Goal: Task Accomplishment & Management: Manage account settings

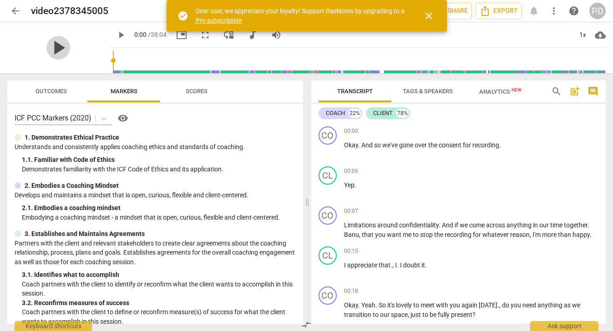
click at [53, 51] on span "play_arrow" at bounding box center [58, 48] width 24 height 24
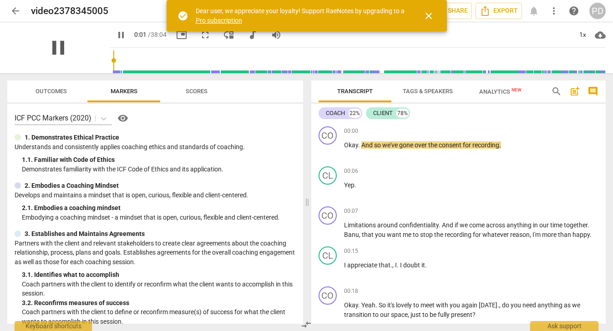
click at [57, 47] on span "pause" at bounding box center [58, 48] width 24 height 24
type input "2"
click at [515, 32] on div "play_arrow 0:01 / 38:04 picture_in_picture fullscreen move_down audiotrack volu…" at bounding box center [357, 34] width 497 height 25
click at [431, 15] on span "close" at bounding box center [428, 15] width 11 height 11
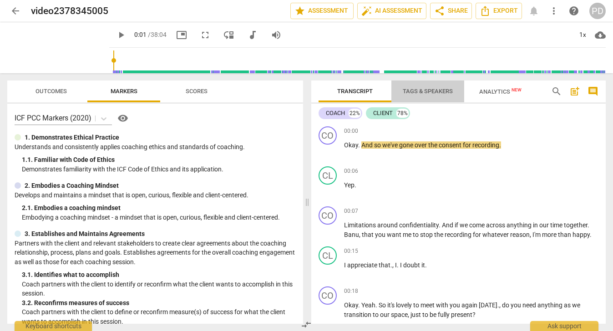
click at [418, 91] on span "Tags & Speakers" at bounding box center [428, 91] width 50 height 7
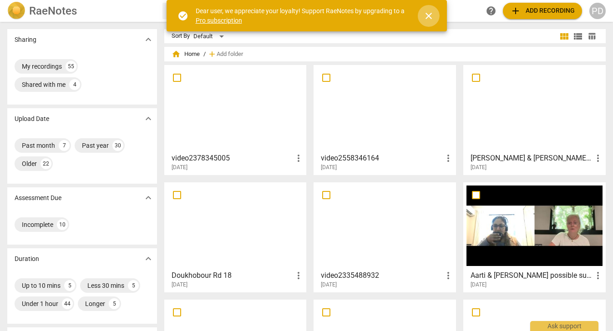
click at [427, 14] on span "close" at bounding box center [428, 15] width 11 height 11
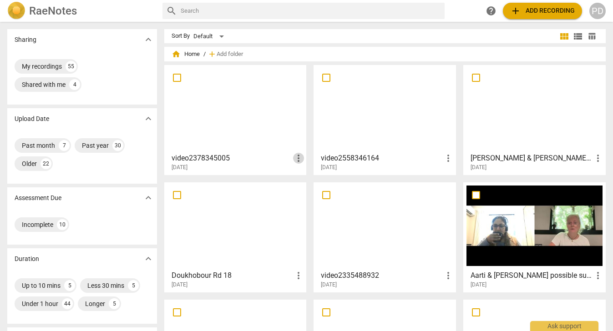
click at [298, 157] on span "more_vert" at bounding box center [298, 158] width 11 height 11
click at [249, 166] on div at bounding box center [306, 165] width 613 height 331
click at [208, 158] on h3 "video2378345005" at bounding box center [233, 158] width 122 height 11
click at [176, 78] on input "checkbox" at bounding box center [177, 77] width 19 height 11
click at [298, 155] on span "more_vert" at bounding box center [298, 158] width 11 height 11
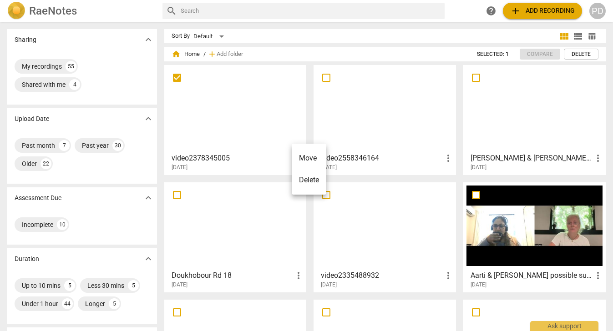
click at [270, 164] on div at bounding box center [306, 165] width 613 height 331
click at [41, 143] on div "Past month" at bounding box center [38, 145] width 33 height 9
checkbox input "true"
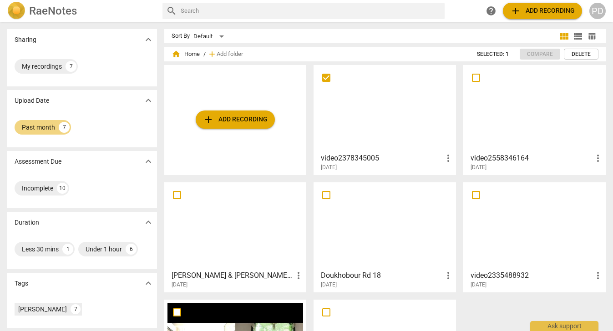
click at [381, 144] on div at bounding box center [385, 108] width 136 height 81
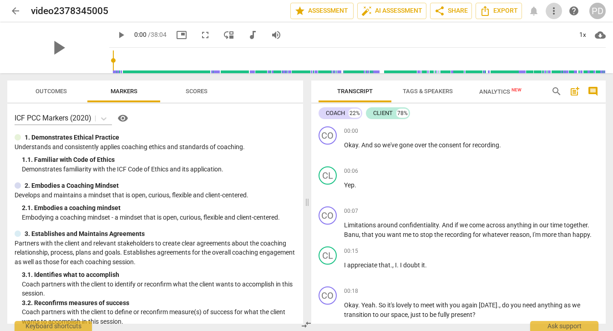
click at [555, 10] on span "more_vert" at bounding box center [554, 10] width 11 height 11
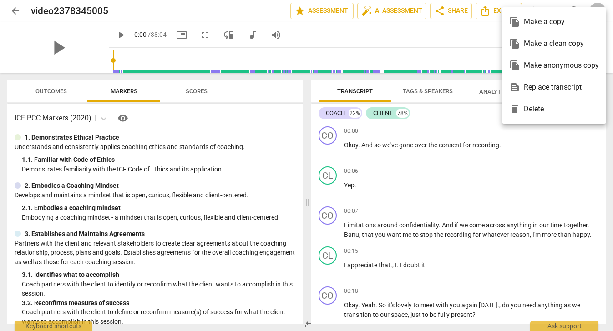
click at [538, 163] on div at bounding box center [306, 165] width 613 height 331
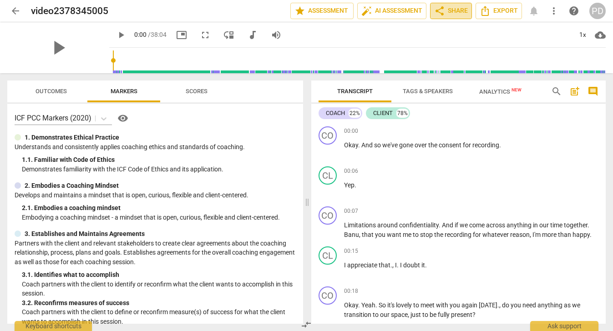
click at [453, 11] on span "share Share" at bounding box center [451, 10] width 34 height 11
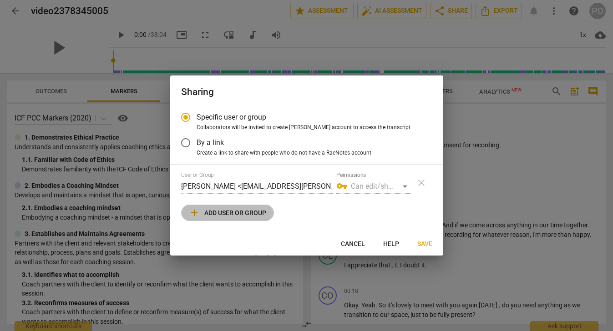
click at [251, 211] on span "add Add user or group" at bounding box center [227, 213] width 77 height 11
radio input "false"
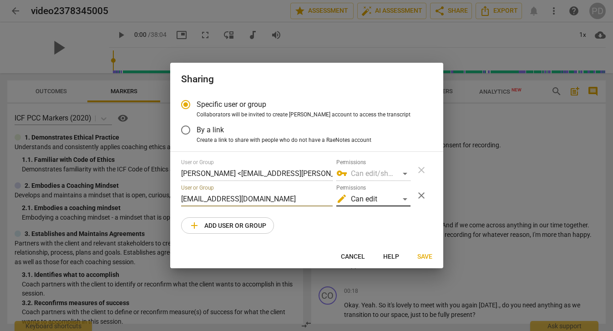
type input "[EMAIL_ADDRESS][DOMAIN_NAME]"
click at [406, 199] on div "edit Can edit" at bounding box center [373, 199] width 74 height 15
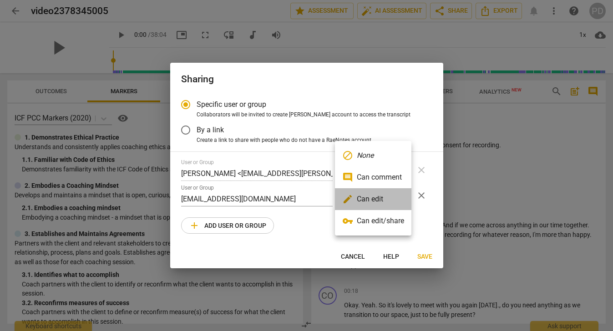
click at [392, 199] on li "edit Can edit" at bounding box center [373, 199] width 76 height 22
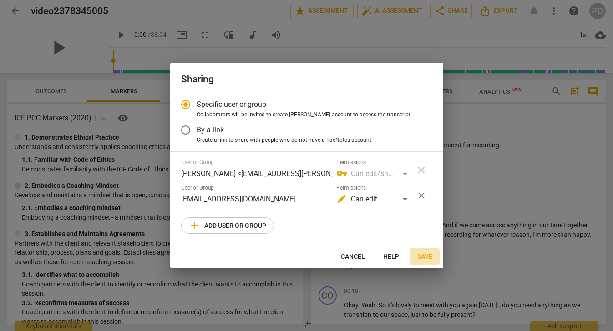
click at [426, 259] on span "Save" at bounding box center [424, 257] width 15 height 9
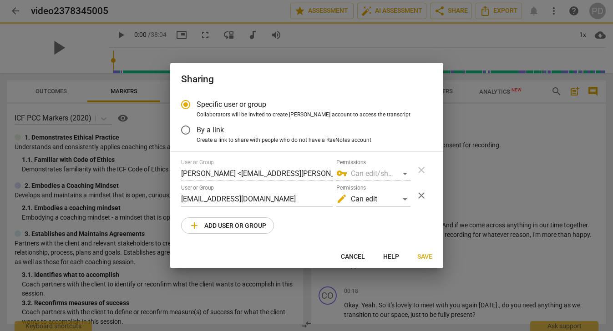
radio input "false"
type input "[PERSON_NAME] <[PERSON_NAME][EMAIL_ADDRESS][DOMAIN_NAME]>"
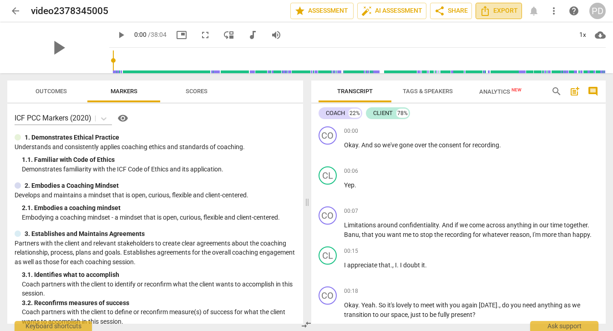
click at [501, 12] on span "Export" at bounding box center [499, 10] width 38 height 11
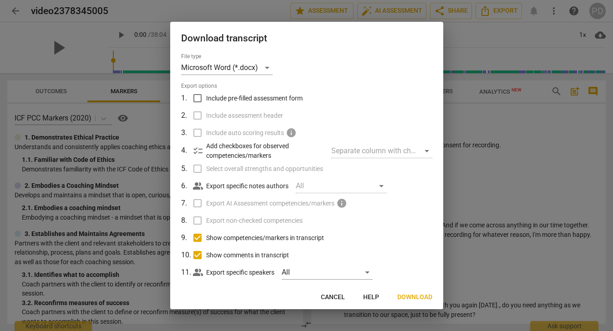
click at [517, 187] on div at bounding box center [306, 165] width 613 height 331
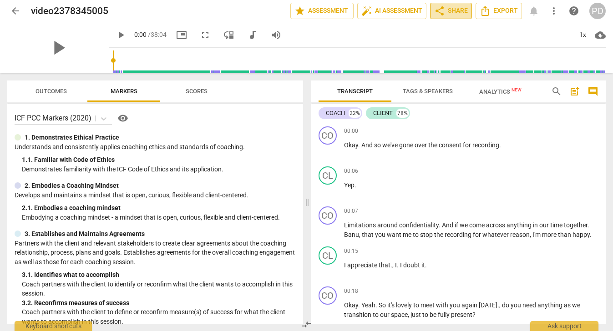
click at [453, 10] on span "share Share" at bounding box center [451, 10] width 34 height 11
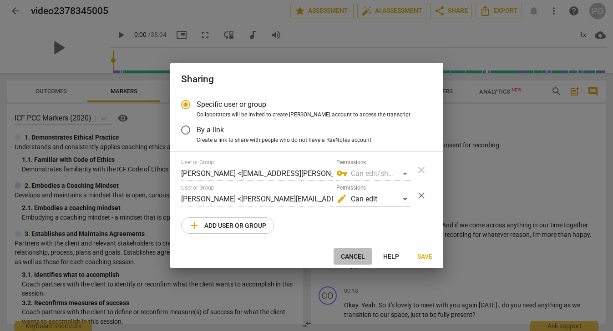
click at [352, 255] on span "Cancel" at bounding box center [353, 257] width 24 height 9
radio input "false"
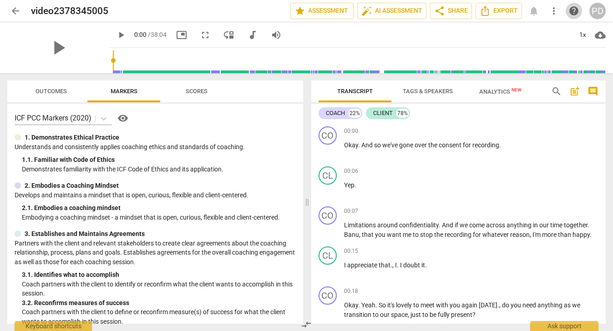
click at [575, 13] on span "help" at bounding box center [574, 10] width 11 height 11
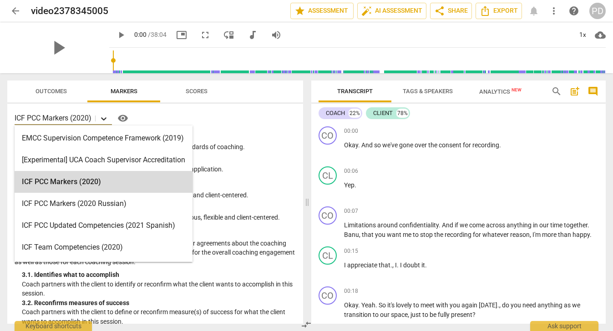
click at [104, 119] on icon at bounding box center [103, 118] width 9 height 9
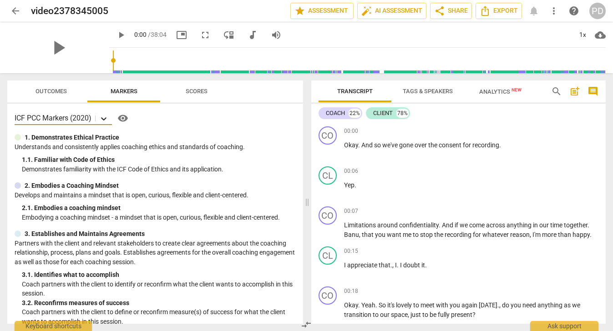
click at [104, 119] on icon at bounding box center [103, 118] width 5 height 3
click at [555, 15] on span "more_vert" at bounding box center [554, 10] width 11 height 11
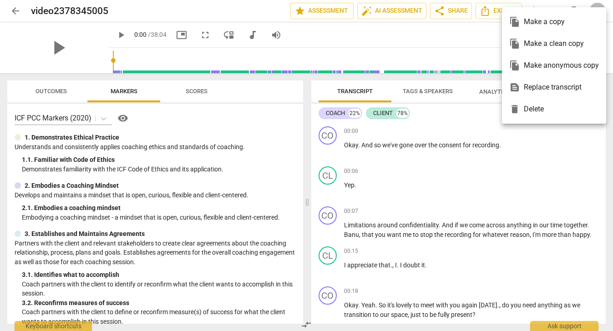
click at [101, 10] on div at bounding box center [306, 165] width 613 height 331
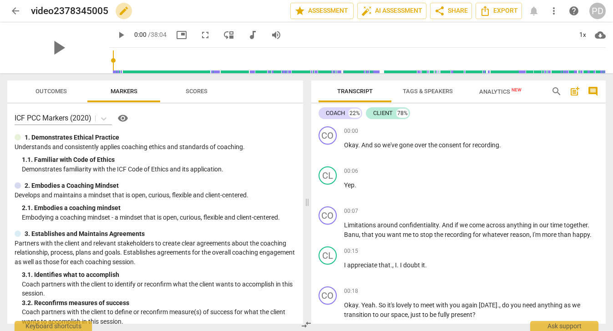
click at [121, 12] on span "edit" at bounding box center [123, 10] width 11 height 11
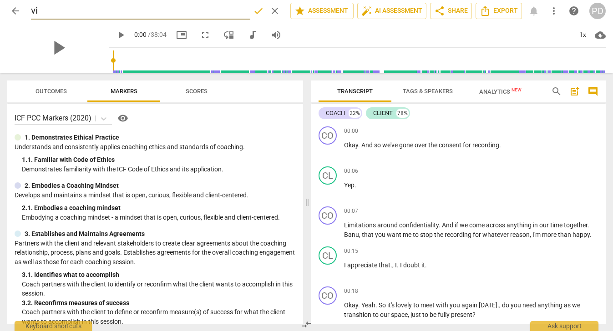
type input "v"
type input "Possible submission - mentor share"
click at [256, 11] on span "done" at bounding box center [258, 10] width 11 height 11
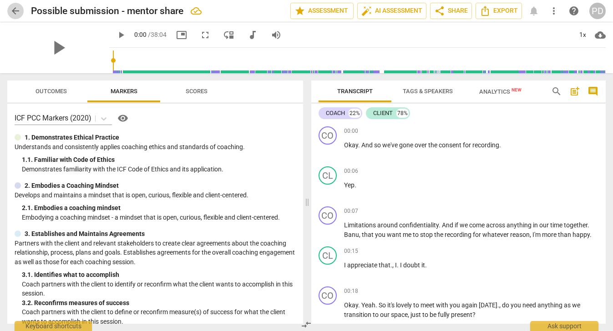
click at [15, 9] on span "arrow_back" at bounding box center [15, 10] width 11 height 11
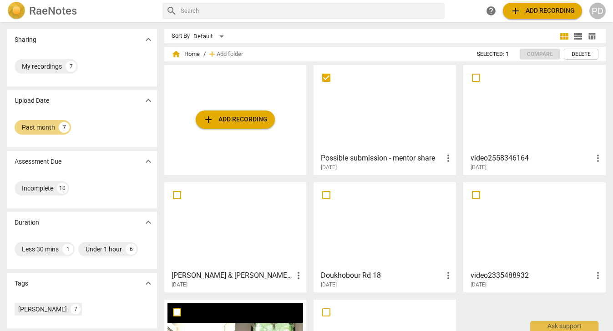
click at [325, 78] on input "checkbox" at bounding box center [326, 77] width 19 height 11
checkbox input "true"
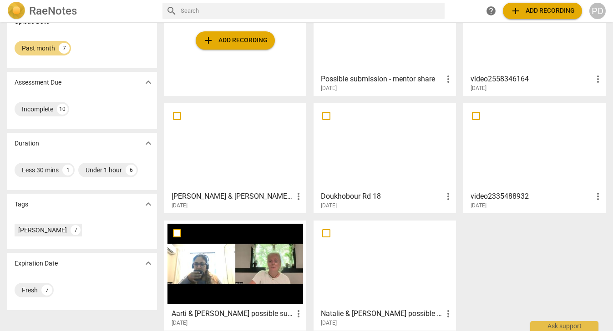
scroll to position [86, 0]
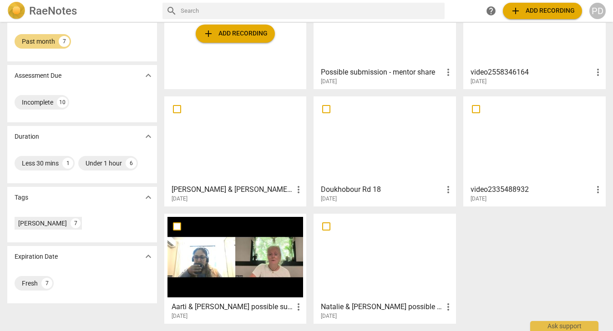
click at [521, 34] on div at bounding box center [535, 22] width 136 height 81
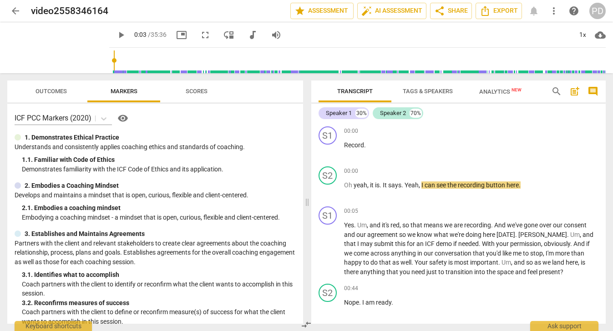
click at [113, 60] on input "range" at bounding box center [359, 60] width 493 height 29
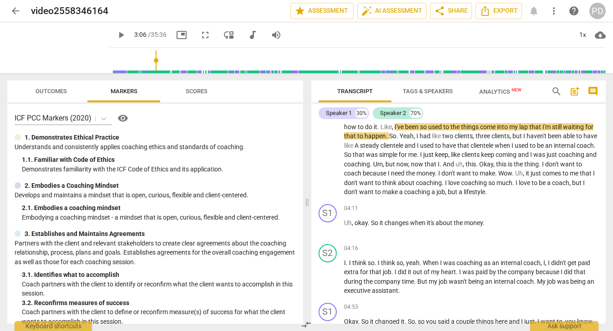
drag, startPoint x: 103, startPoint y: 60, endPoint x: 146, endPoint y: 59, distance: 42.4
click at [146, 59] on input "range" at bounding box center [359, 60] width 493 height 29
click at [146, 61] on input "range" at bounding box center [359, 60] width 493 height 29
drag, startPoint x: 605, startPoint y: 68, endPoint x: 146, endPoint y: 72, distance: 458.9
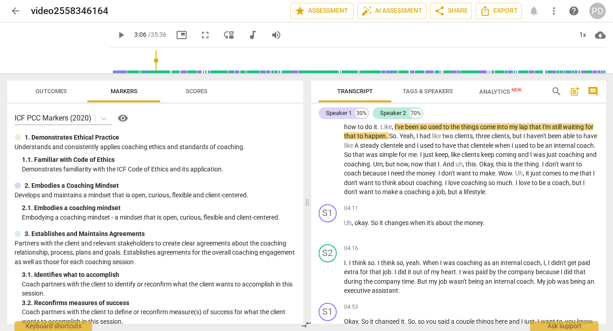
click at [146, 72] on input "range" at bounding box center [359, 60] width 493 height 29
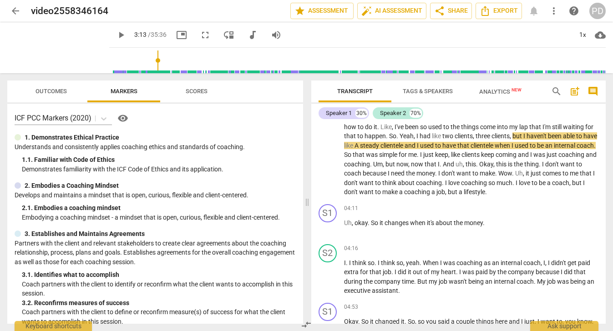
type input "193"
click at [148, 58] on input "range" at bounding box center [359, 60] width 493 height 29
click at [557, 326] on div "Ask support" at bounding box center [564, 324] width 68 height 15
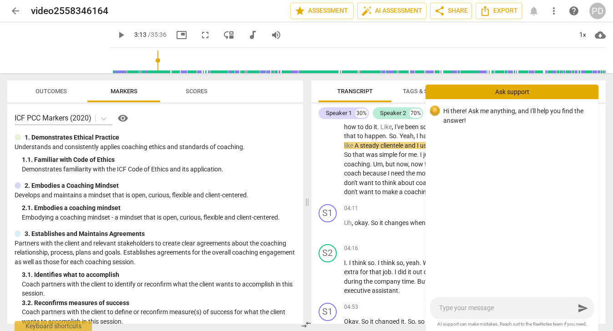
type textarea "t"
type textarea "tr"
type textarea "tri"
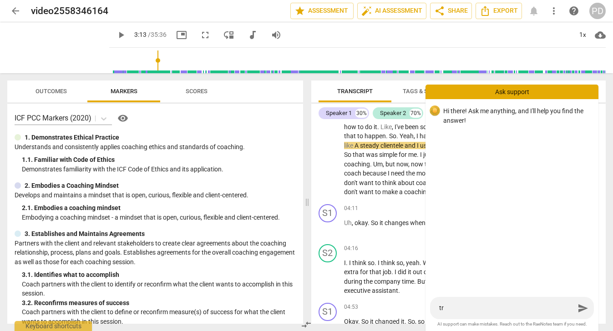
type textarea "tri"
type textarea "trim"
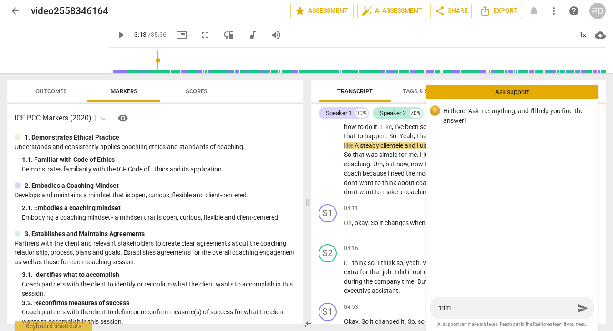
type textarea "trim v"
type textarea "trim vi"
type textarea "trim vid"
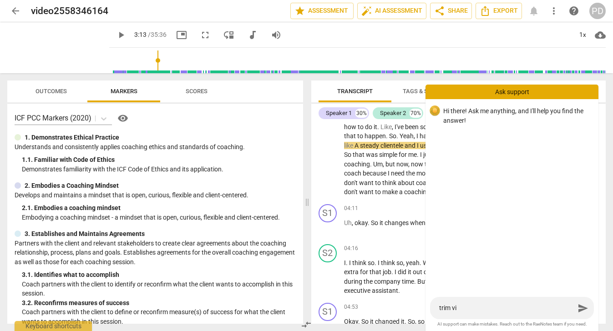
type textarea "trim vid"
type textarea "trim vide"
type textarea "trim video"
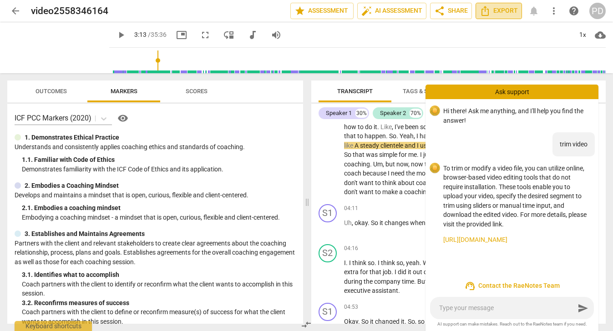
click at [498, 11] on span "Export" at bounding box center [499, 10] width 38 height 11
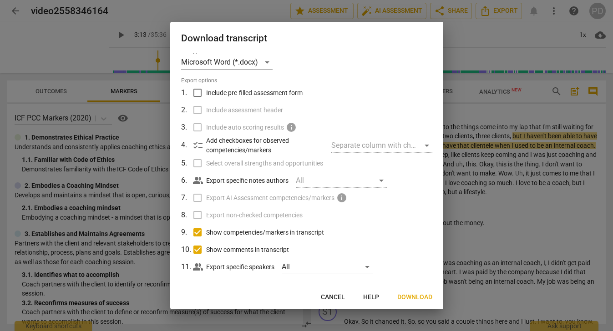
scroll to position [14, 0]
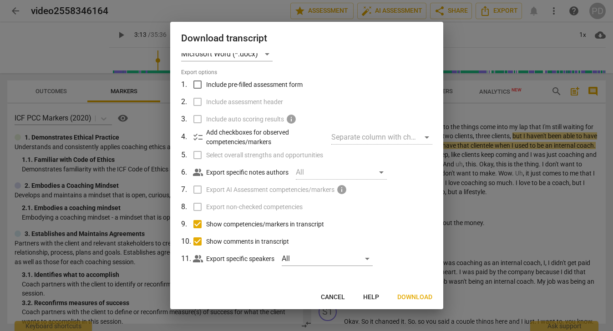
click at [382, 173] on div "All" at bounding box center [341, 172] width 91 height 15
click at [379, 173] on div "All" at bounding box center [341, 172] width 91 height 15
click at [198, 225] on input "Show competencies/markers in transcript" at bounding box center [197, 224] width 17 height 17
checkbox input "false"
click at [197, 243] on input "Show comments in transcript" at bounding box center [197, 241] width 17 height 17
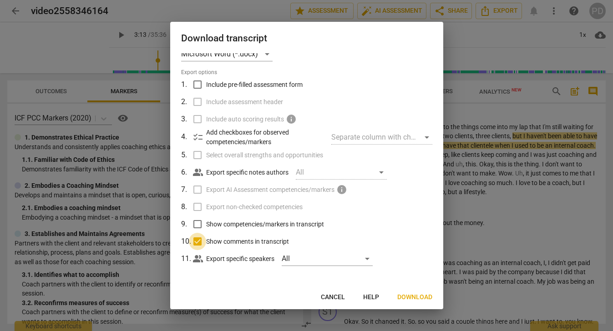
checkbox input "false"
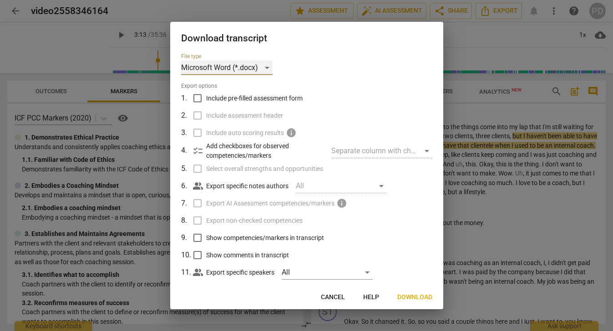
click at [267, 66] on div "Microsoft Word (*.docx)" at bounding box center [227, 68] width 92 height 15
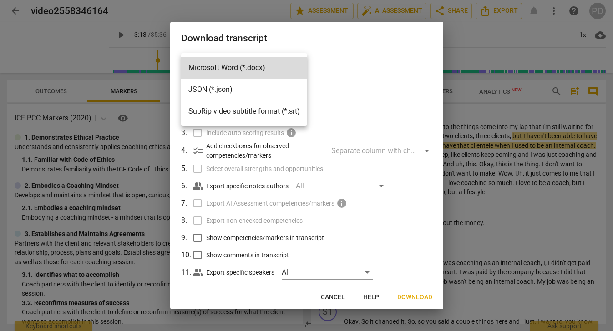
click at [244, 5] on div at bounding box center [306, 165] width 613 height 331
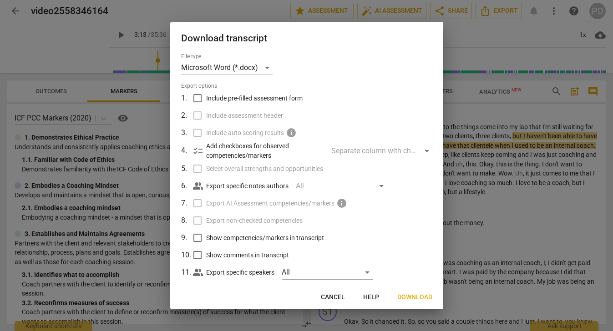
click at [15, 11] on div at bounding box center [306, 165] width 613 height 331
checkbox input "true"
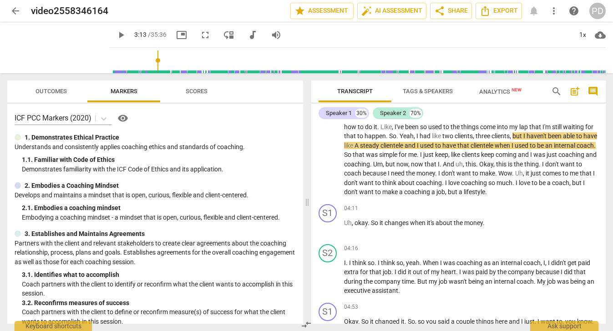
click at [15, 12] on span "arrow_back" at bounding box center [15, 10] width 11 height 11
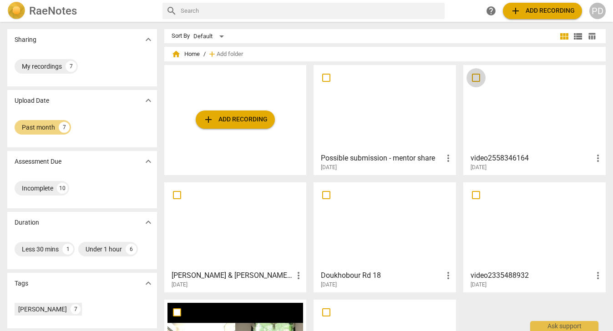
click at [472, 77] on input "checkbox" at bounding box center [476, 77] width 19 height 11
checkbox input "false"
click at [225, 54] on span "Add folder" at bounding box center [230, 54] width 26 height 7
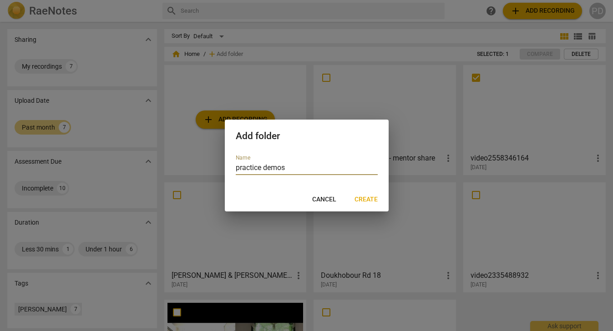
type input "practice demos"
click at [363, 201] on span "Create" at bounding box center [366, 199] width 23 height 9
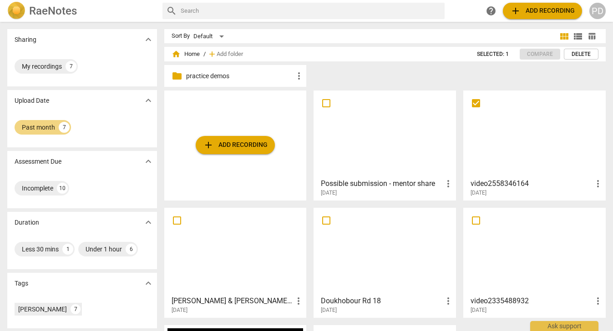
click at [201, 78] on p "practice demos" at bounding box center [240, 76] width 108 height 10
checkbox input "true"
click at [176, 75] on span "folder" at bounding box center [177, 76] width 11 height 11
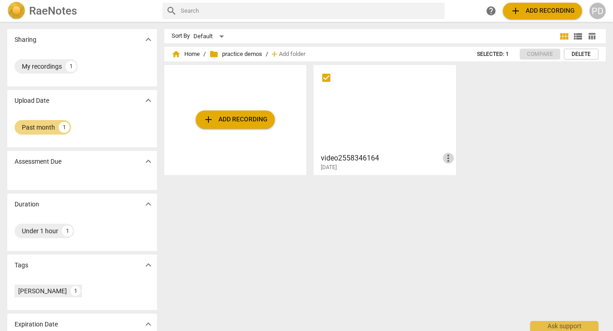
click at [447, 157] on span "more_vert" at bounding box center [448, 158] width 11 height 11
click at [456, 159] on li "Move" at bounding box center [458, 159] width 35 height 22
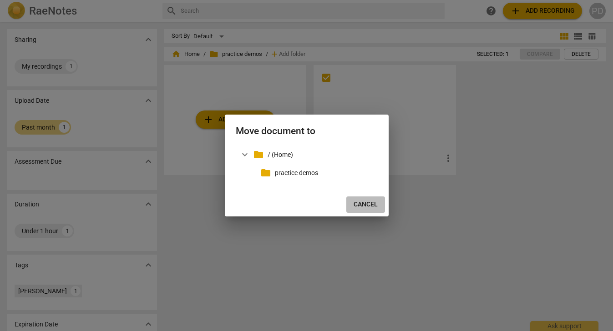
click at [366, 203] on span "Cancel" at bounding box center [366, 204] width 24 height 9
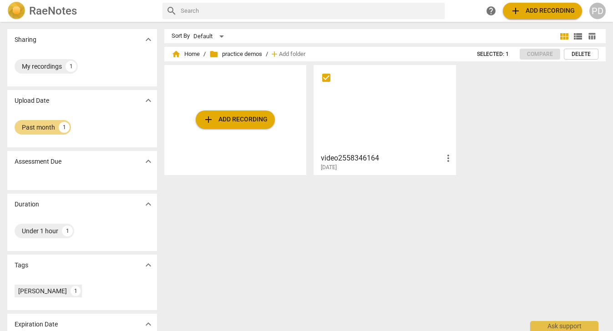
click at [347, 78] on div at bounding box center [385, 108] width 136 height 81
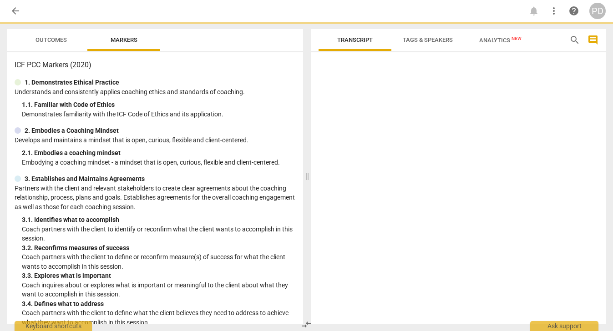
click at [347, 78] on div at bounding box center [458, 190] width 295 height 268
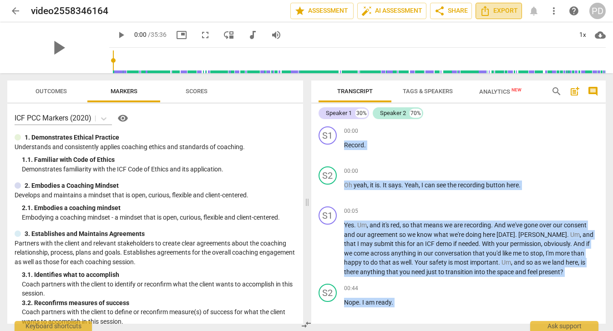
click at [499, 10] on span "Export" at bounding box center [499, 10] width 38 height 11
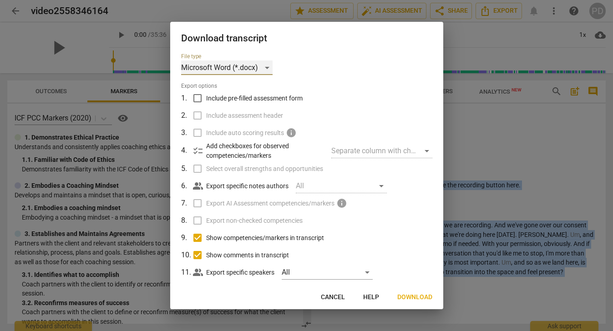
click at [267, 67] on div "Microsoft Word (*.docx)" at bounding box center [227, 68] width 92 height 15
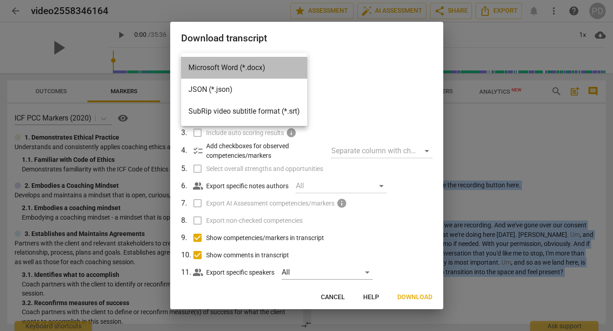
click at [204, 68] on li "Microsoft Word (*.docx)" at bounding box center [244, 68] width 126 height 22
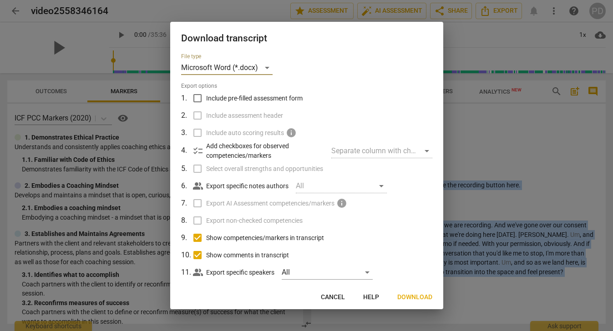
click at [410, 298] on span "Download" at bounding box center [414, 297] width 35 height 9
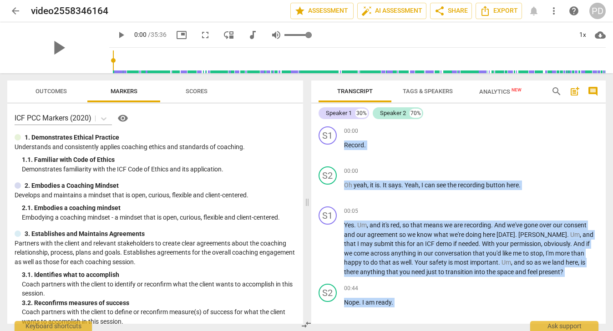
click at [271, 34] on span "volume_up" at bounding box center [276, 35] width 11 height 11
click at [271, 34] on span "volume_off" at bounding box center [276, 35] width 11 height 11
type input "1"
click at [16, 9] on span "arrow_back" at bounding box center [15, 10] width 11 height 11
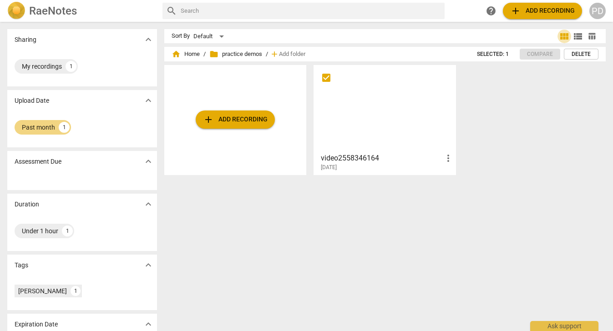
click at [560, 36] on span "view_module" at bounding box center [564, 36] width 11 height 11
click at [578, 36] on span "view_list" at bounding box center [578, 36] width 11 height 11
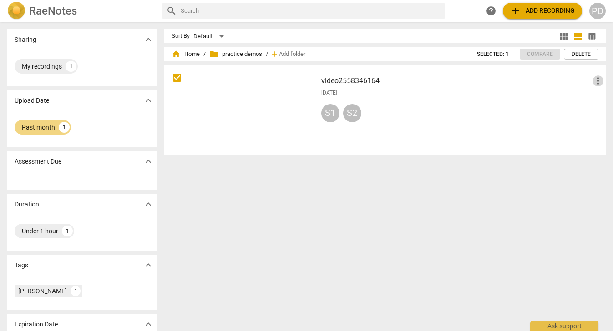
click at [597, 78] on span "more_vert" at bounding box center [598, 81] width 11 height 11
click at [442, 93] on div at bounding box center [306, 165] width 613 height 331
click at [219, 36] on div "Default" at bounding box center [210, 36] width 34 height 15
click at [219, 36] on li "Default" at bounding box center [214, 36] width 43 height 17
click at [201, 10] on input "text" at bounding box center [311, 11] width 260 height 15
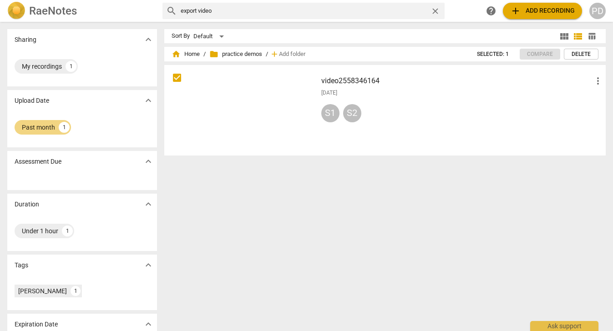
type input "export video"
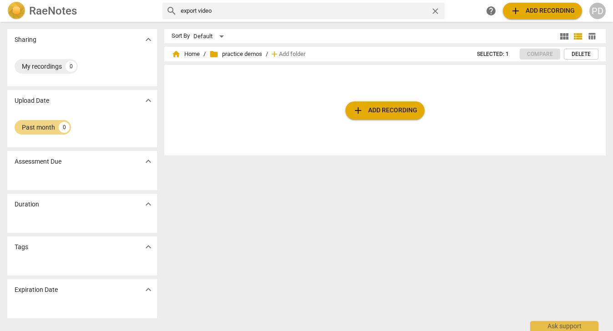
click at [46, 15] on h2 "RaeNotes" at bounding box center [53, 11] width 48 height 13
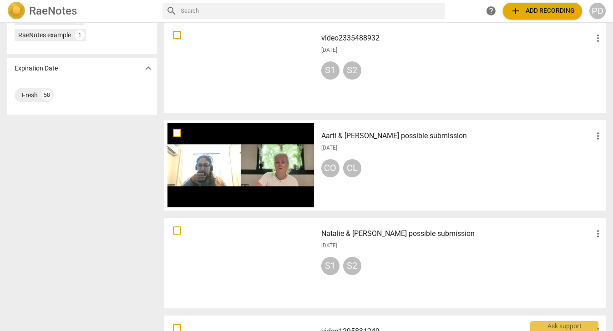
scroll to position [326, 0]
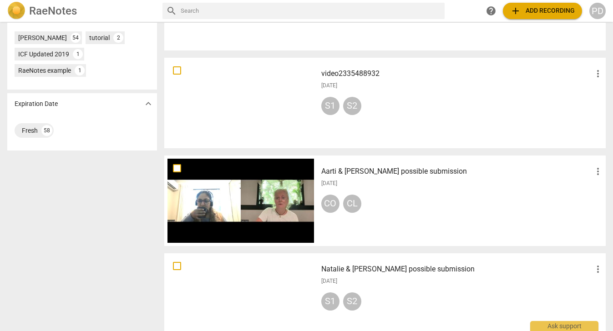
click at [177, 73] on input "checkbox" at bounding box center [177, 70] width 19 height 11
checkbox input "false"
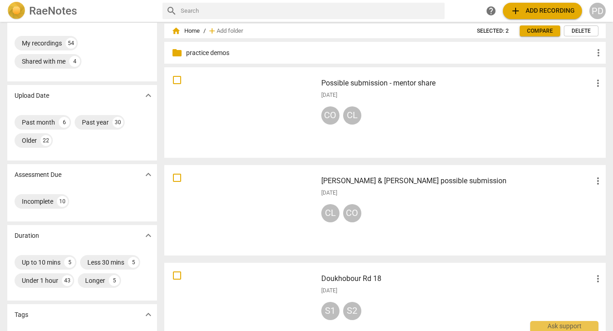
scroll to position [18, 0]
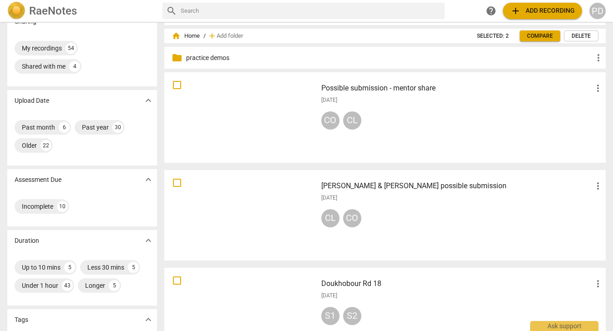
type input "export video"
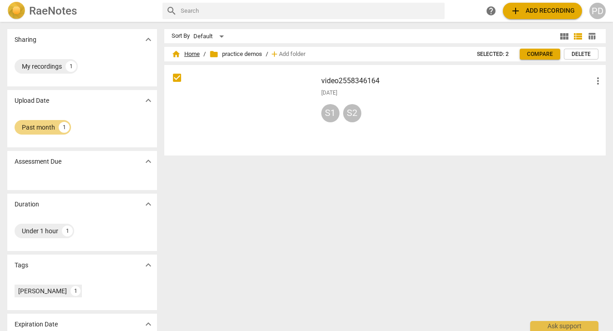
click at [189, 54] on span "home Home" at bounding box center [186, 54] width 28 height 9
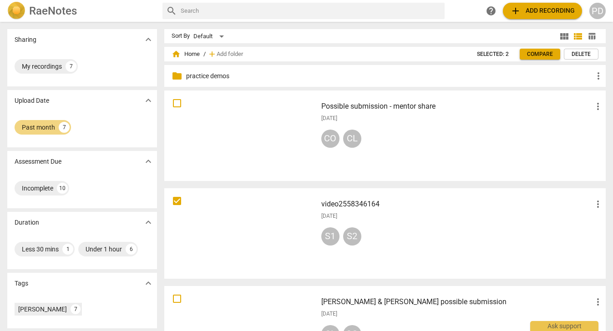
click at [562, 36] on span "view_module" at bounding box center [564, 36] width 11 height 11
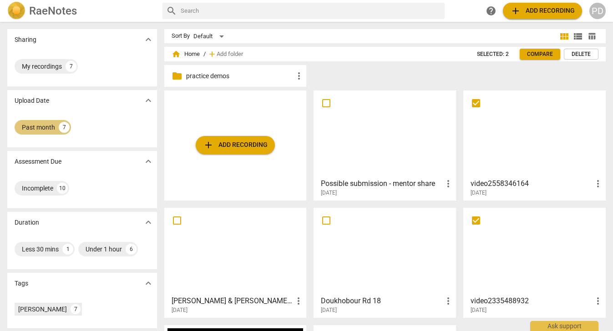
click at [25, 131] on div "Past month" at bounding box center [38, 127] width 33 height 9
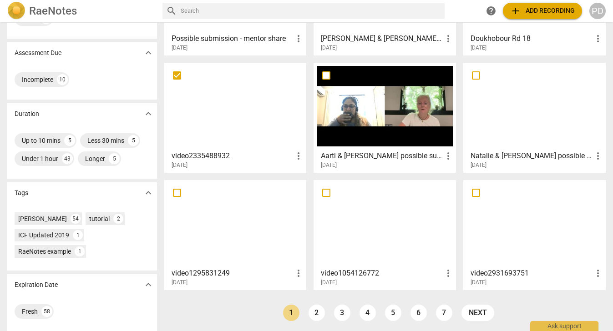
scroll to position [149, 0]
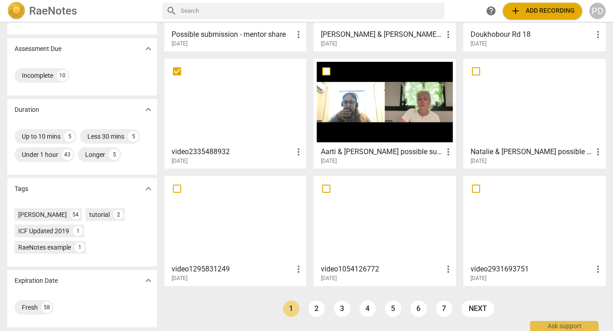
click at [177, 70] on input "checkbox" at bounding box center [177, 71] width 19 height 11
checkbox input "true"
click at [326, 71] on input "checkbox" at bounding box center [326, 71] width 19 height 11
checkbox input "false"
click at [447, 152] on span "more_vert" at bounding box center [448, 152] width 11 height 11
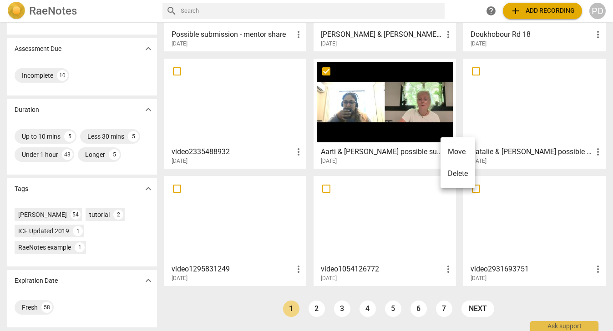
click at [402, 133] on div at bounding box center [306, 165] width 613 height 331
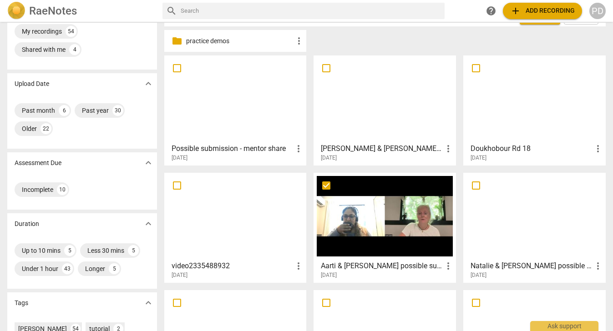
scroll to position [34, 0]
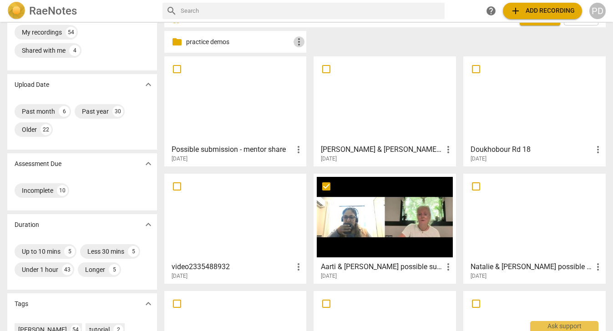
click at [297, 39] on span "more_vert" at bounding box center [299, 41] width 11 height 11
click at [305, 61] on li "Delete" at bounding box center [312, 64] width 41 height 22
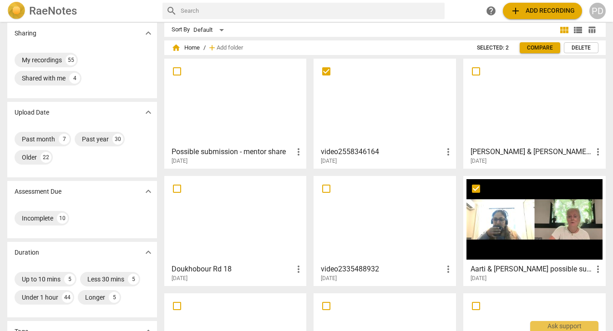
scroll to position [0, 0]
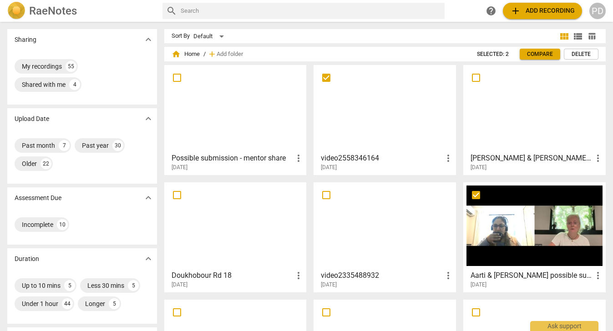
click at [326, 78] on input "checkbox" at bounding box center [326, 77] width 19 height 11
checkbox input "true"
click at [226, 55] on span "Add folder" at bounding box center [230, 54] width 26 height 7
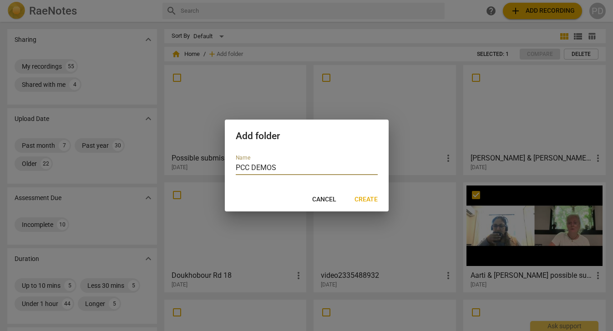
type input "PCC DEMOS"
click at [366, 200] on span "Create" at bounding box center [366, 199] width 23 height 9
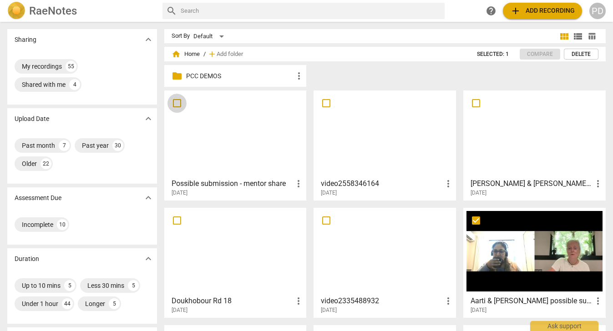
click at [178, 101] on input "checkbox" at bounding box center [177, 103] width 19 height 11
checkbox input "false"
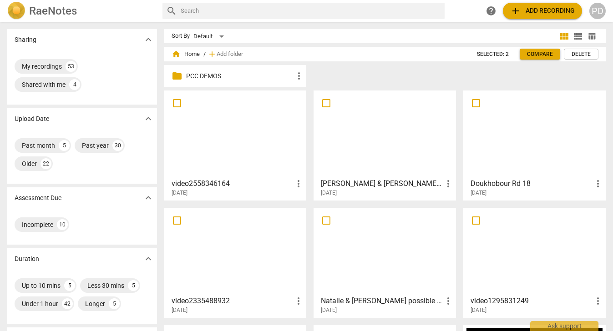
click at [239, 74] on p "PCC DEMOS" at bounding box center [240, 76] width 108 height 10
checkbox input "false"
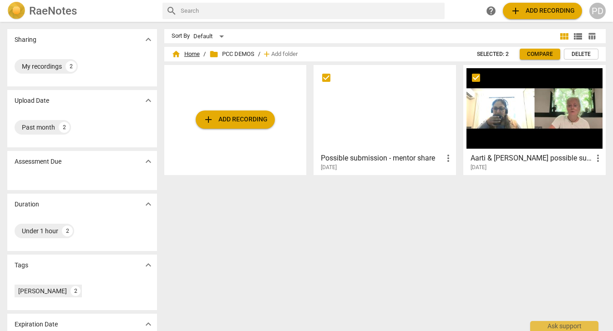
click at [189, 53] on span "home Home" at bounding box center [186, 54] width 28 height 9
